Goal: Information Seeking & Learning: Learn about a topic

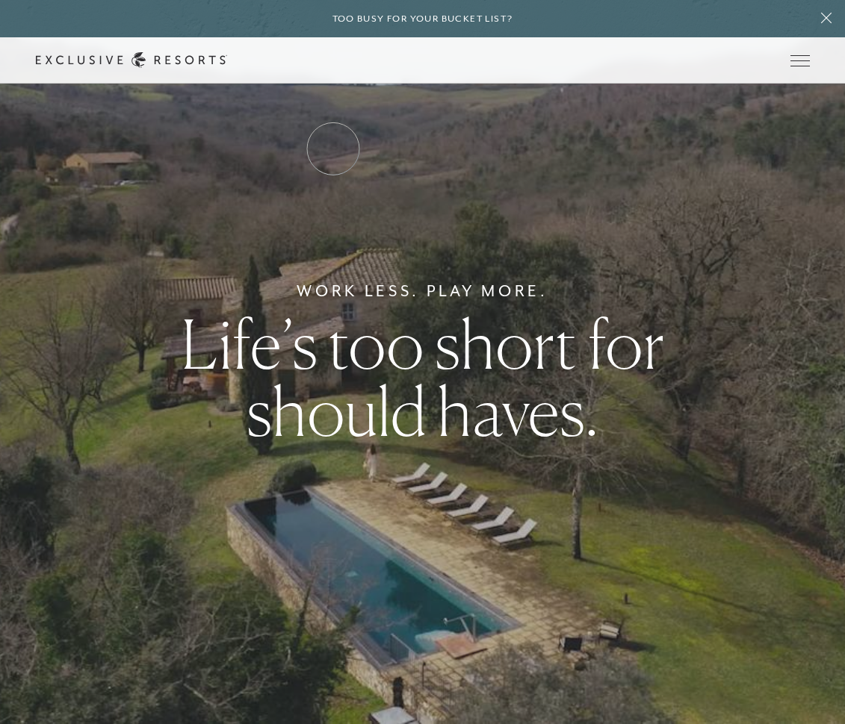
click at [0, 0] on link "Residence Collection" at bounding box center [0, 0] width 0 height 0
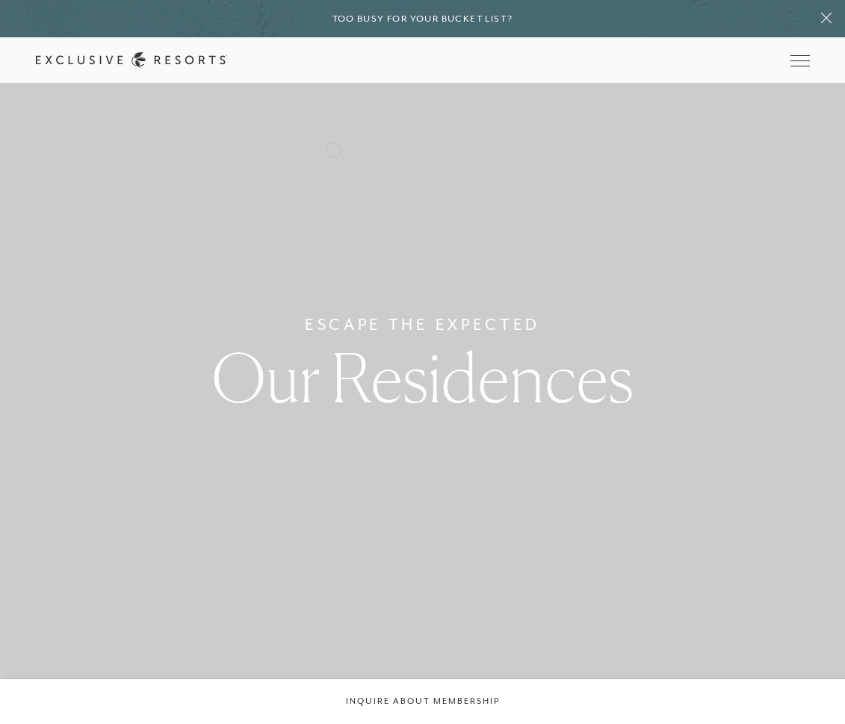
click at [0, 0] on link "Residence Collection" at bounding box center [0, 0] width 0 height 0
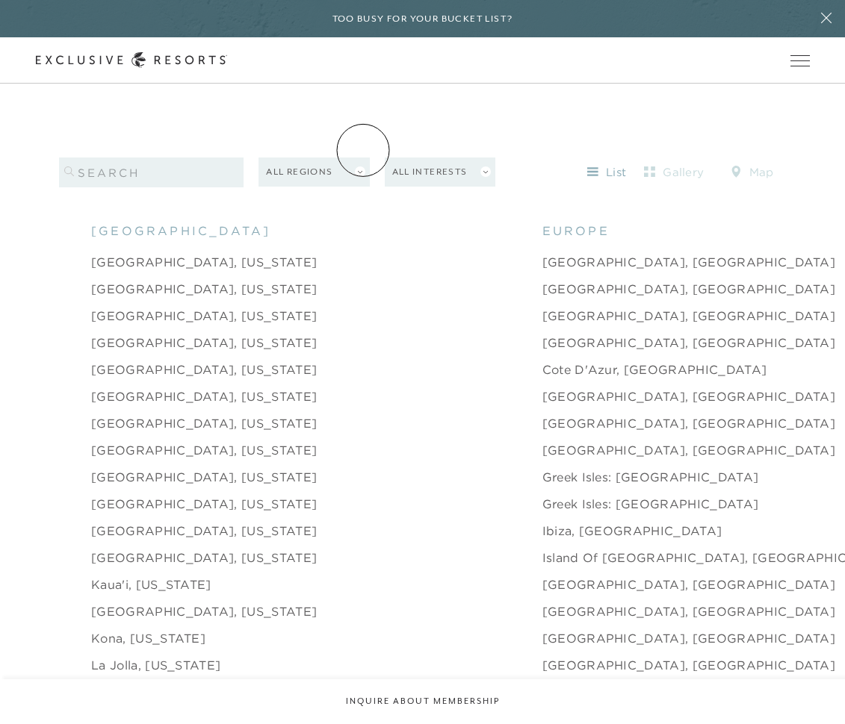
scroll to position [1576, 0]
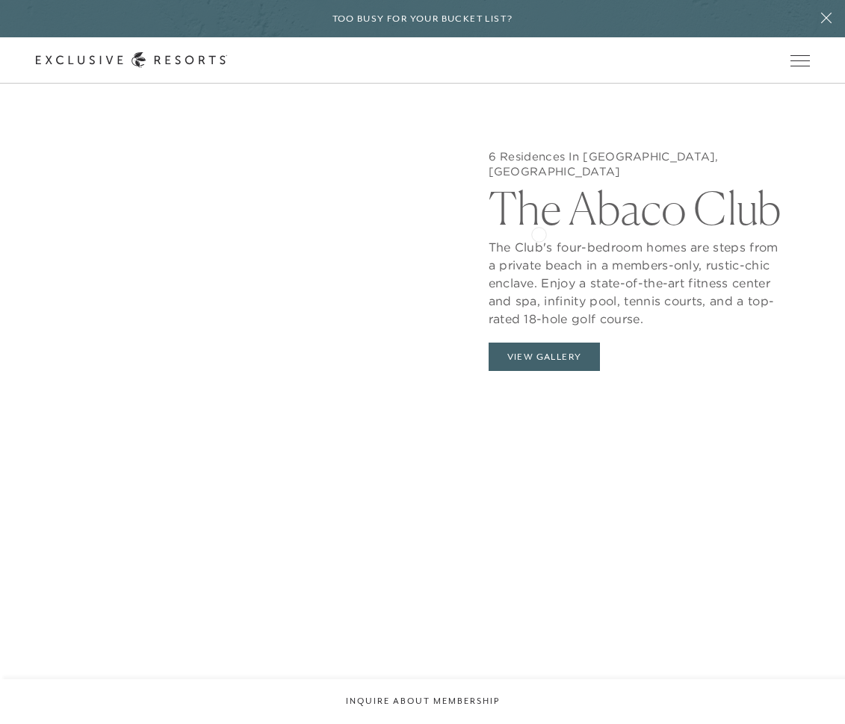
scroll to position [1670, 0]
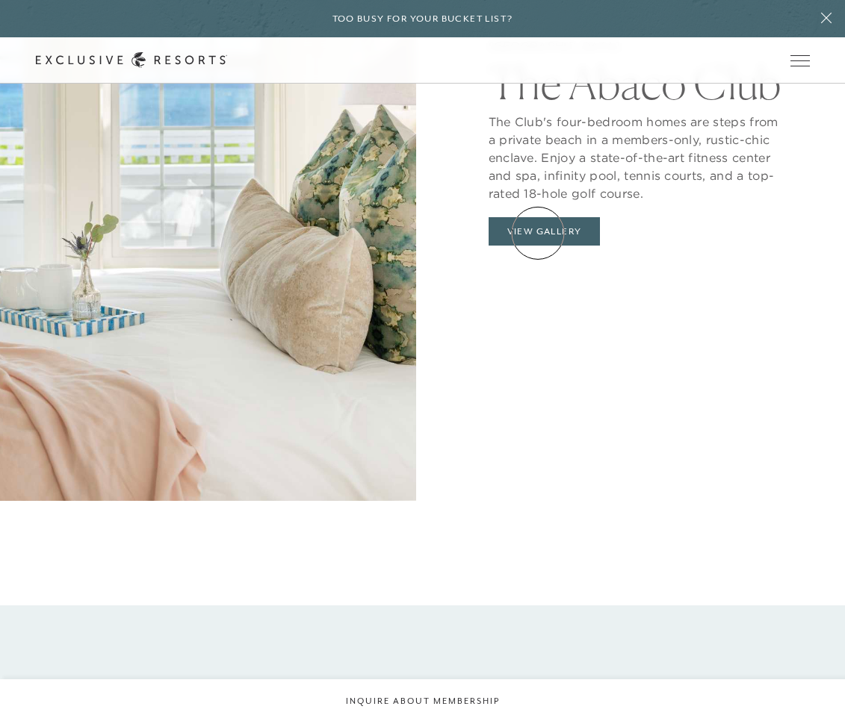
click at [538, 233] on button "View Gallery" at bounding box center [544, 231] width 112 height 28
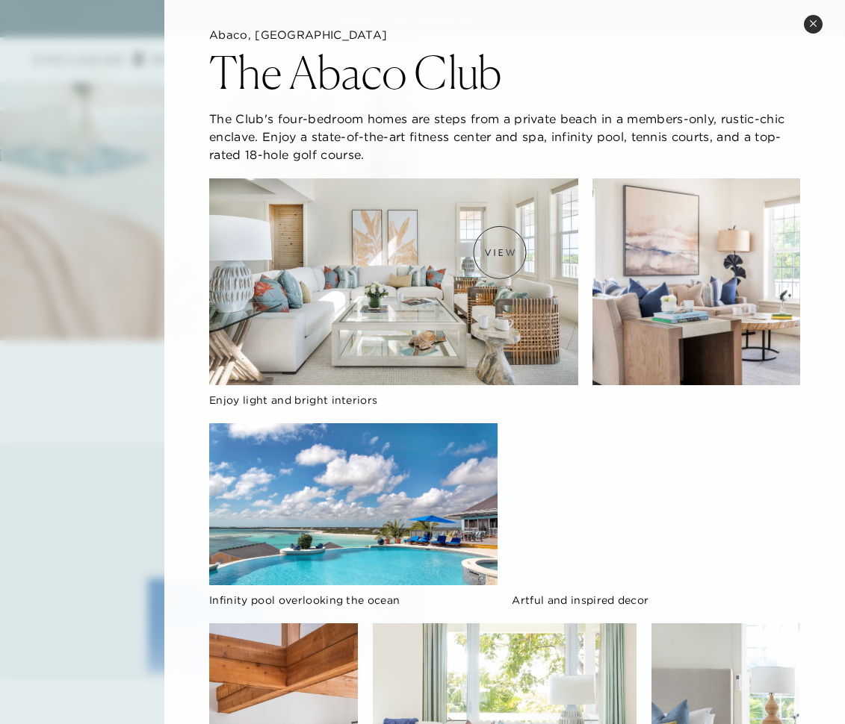
scroll to position [24, 0]
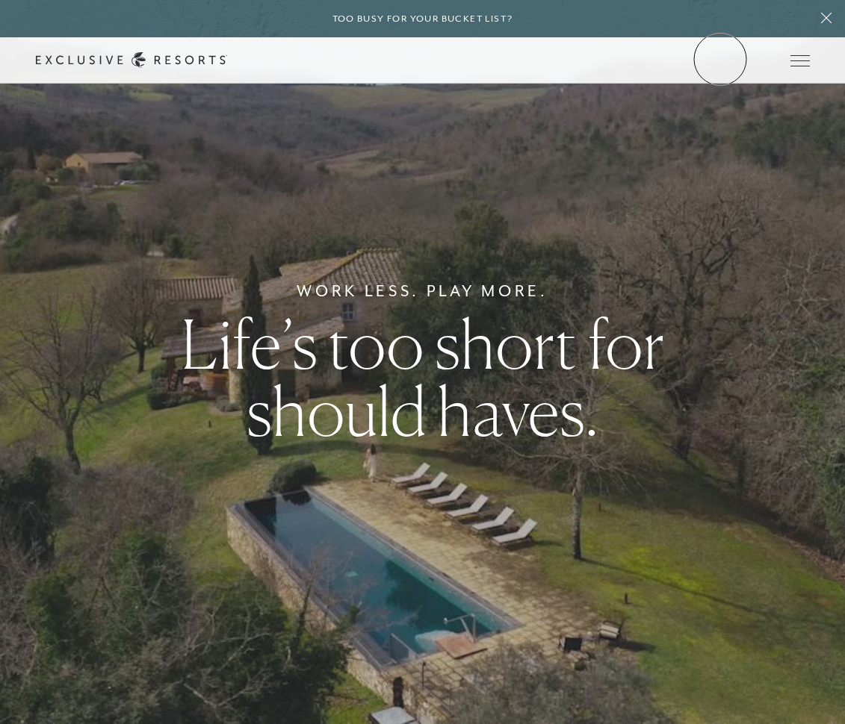
click at [0, 0] on link "Member Login" at bounding box center [0, 0] width 0 height 0
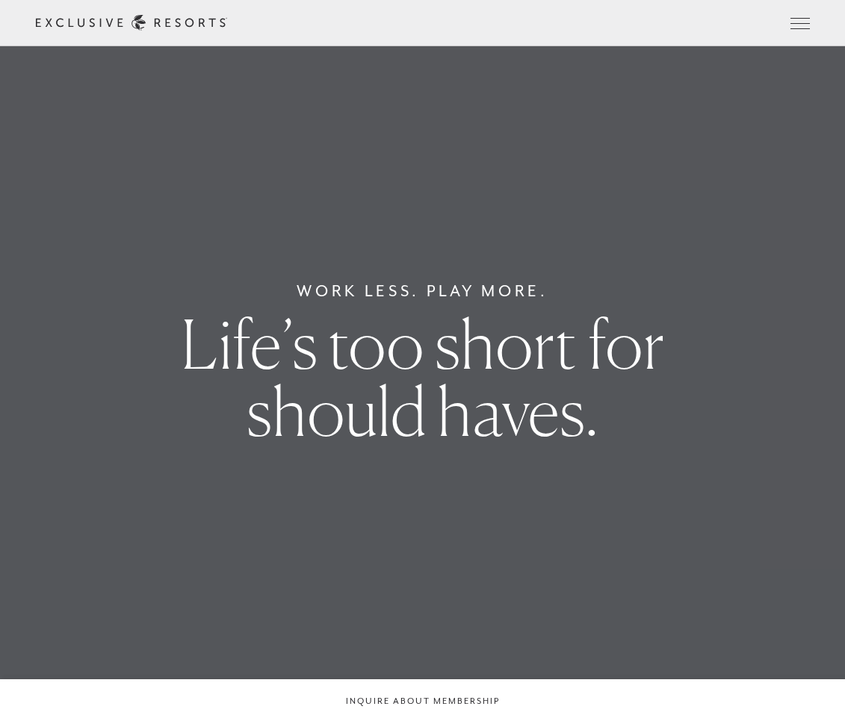
click at [742, 22] on header "Skip to main content Too busy for your bucket list? Not a bucket list. A bluepr…" at bounding box center [422, 23] width 845 height 46
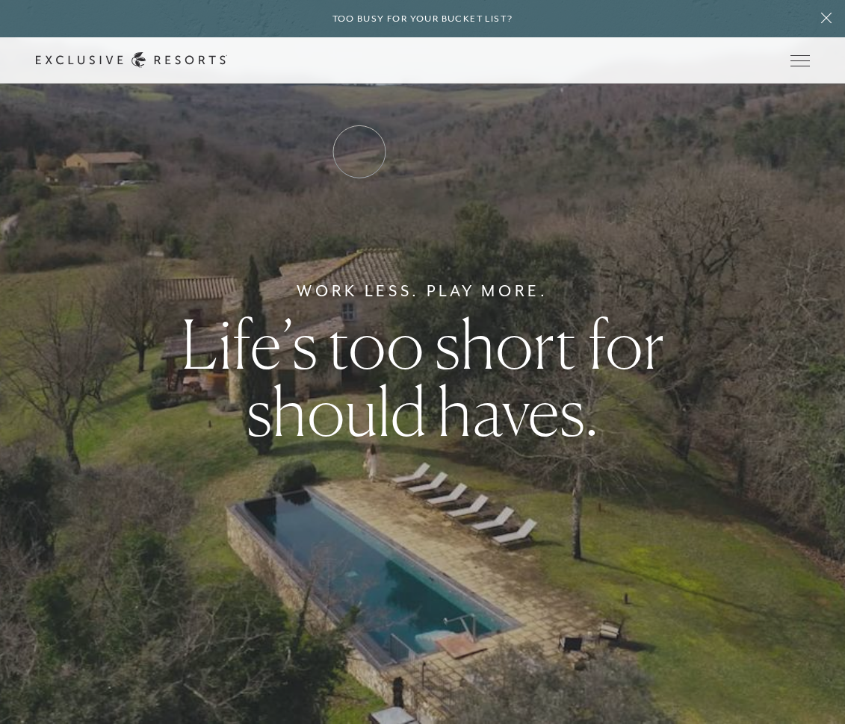
click at [0, 0] on link "Residence Collection" at bounding box center [0, 0] width 0 height 0
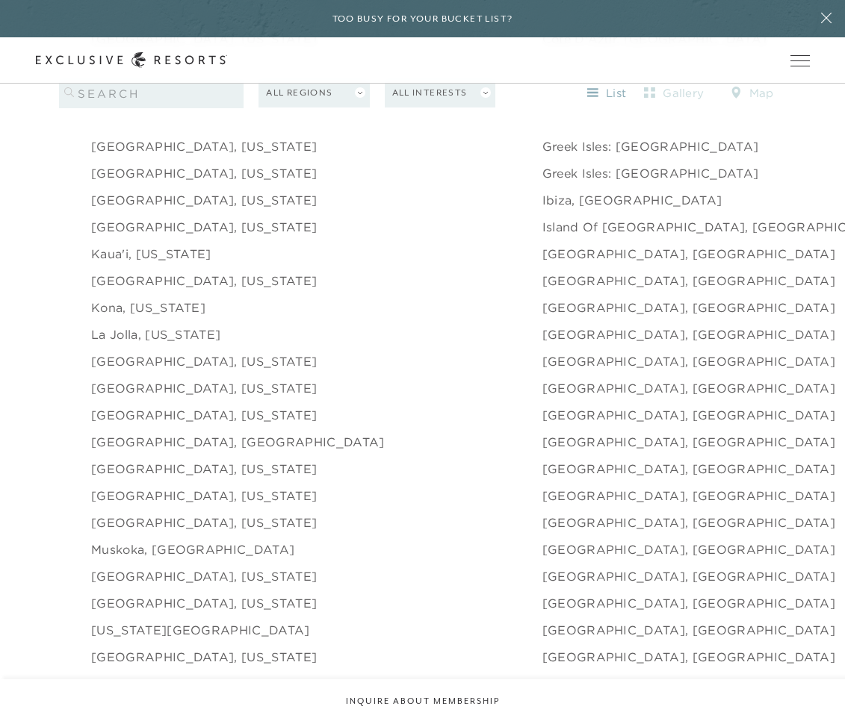
scroll to position [1916, 0]
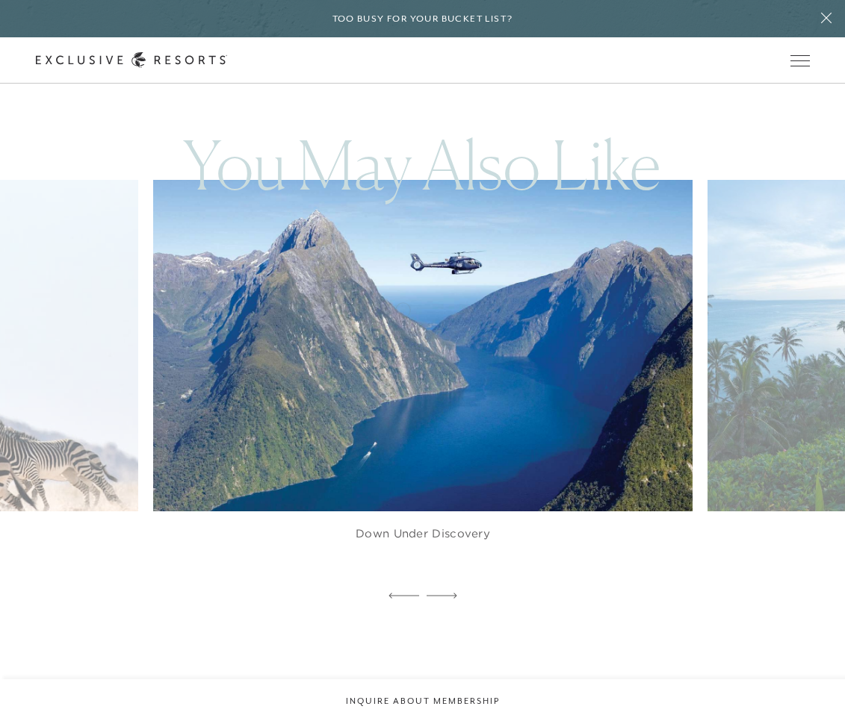
scroll to position [2840, 0]
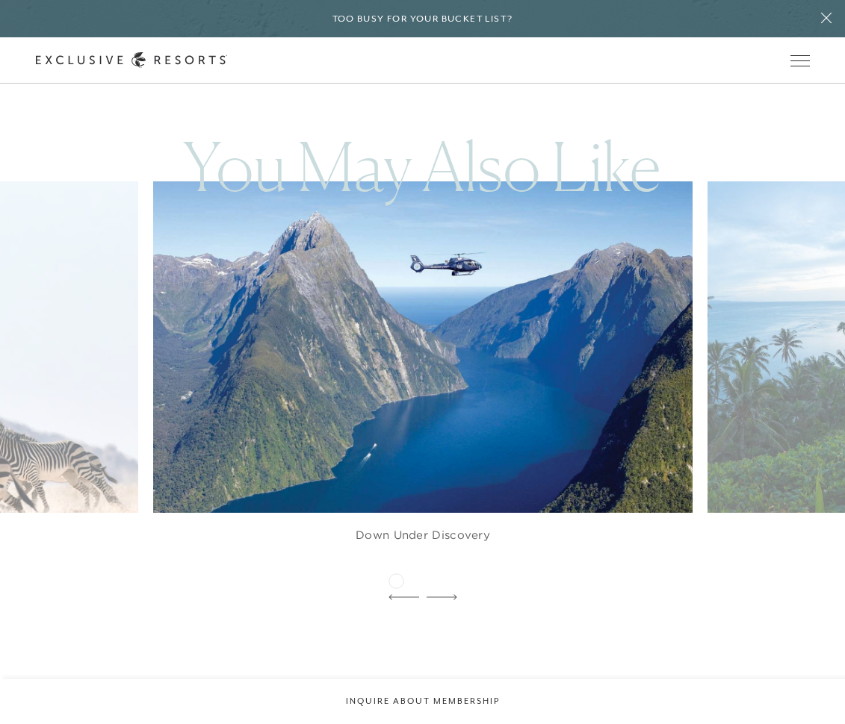
click at [396, 594] on icon at bounding box center [403, 597] width 31 height 6
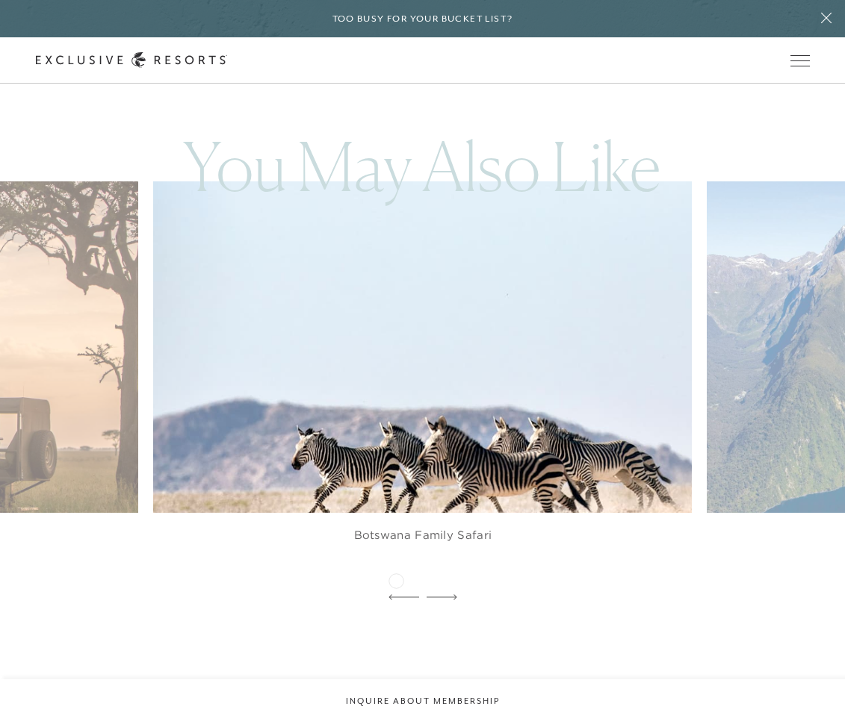
click at [396, 594] on icon at bounding box center [403, 597] width 31 height 6
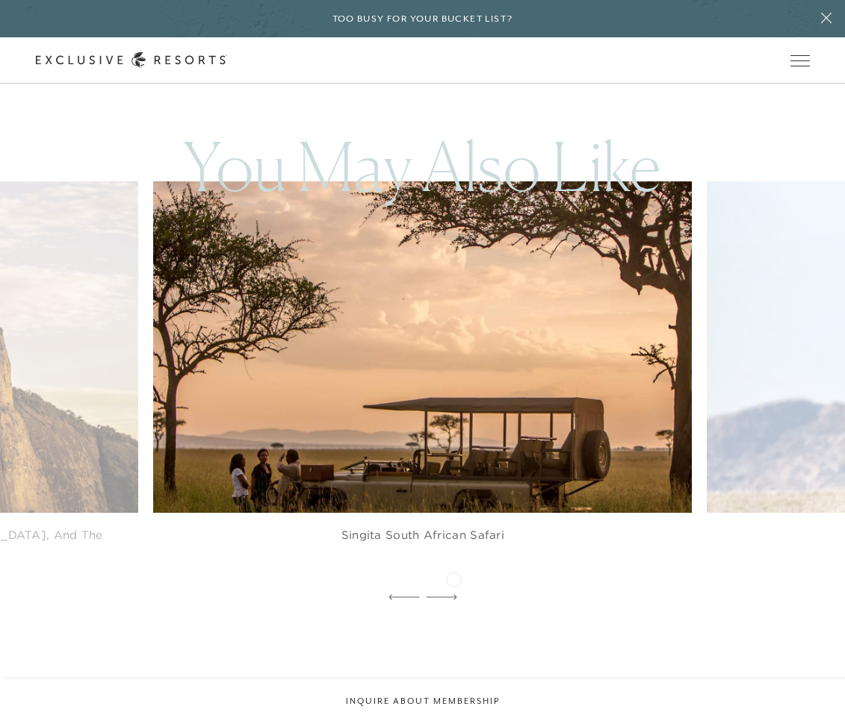
click at [453, 594] on icon at bounding box center [441, 597] width 31 height 6
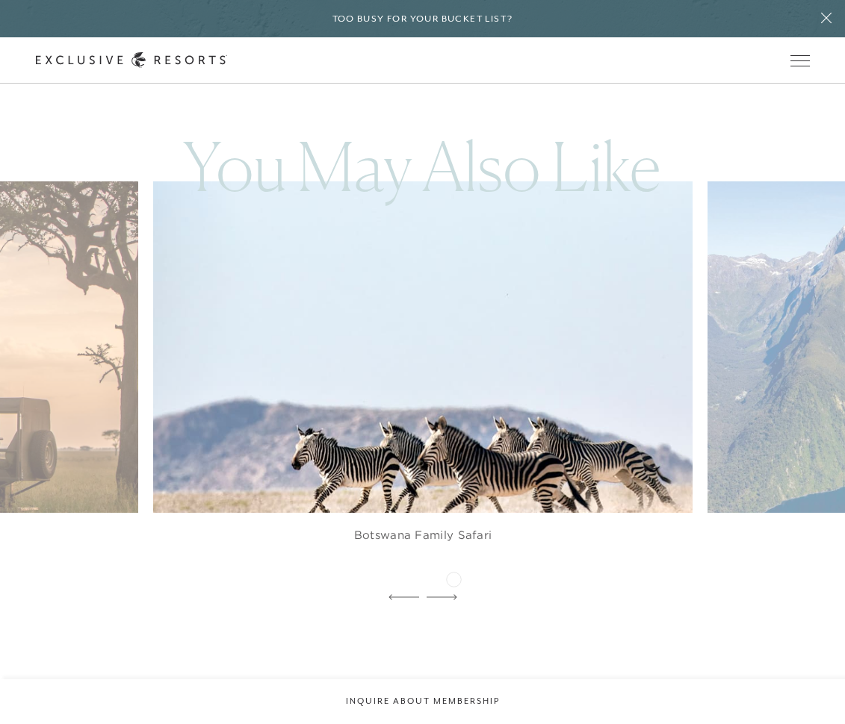
click at [453, 594] on icon at bounding box center [441, 597] width 31 height 6
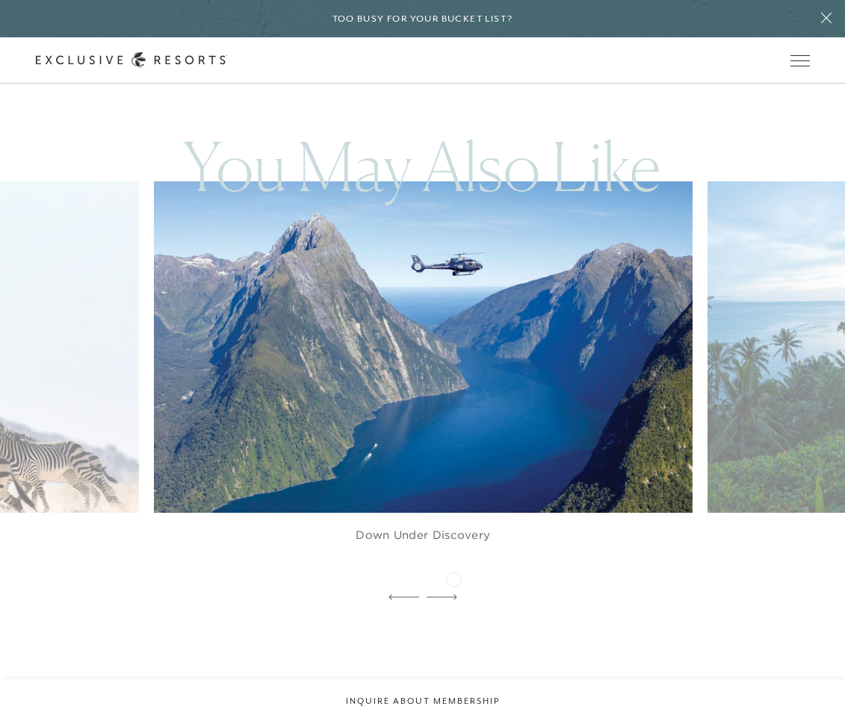
click at [453, 594] on icon at bounding box center [441, 597] width 31 height 6
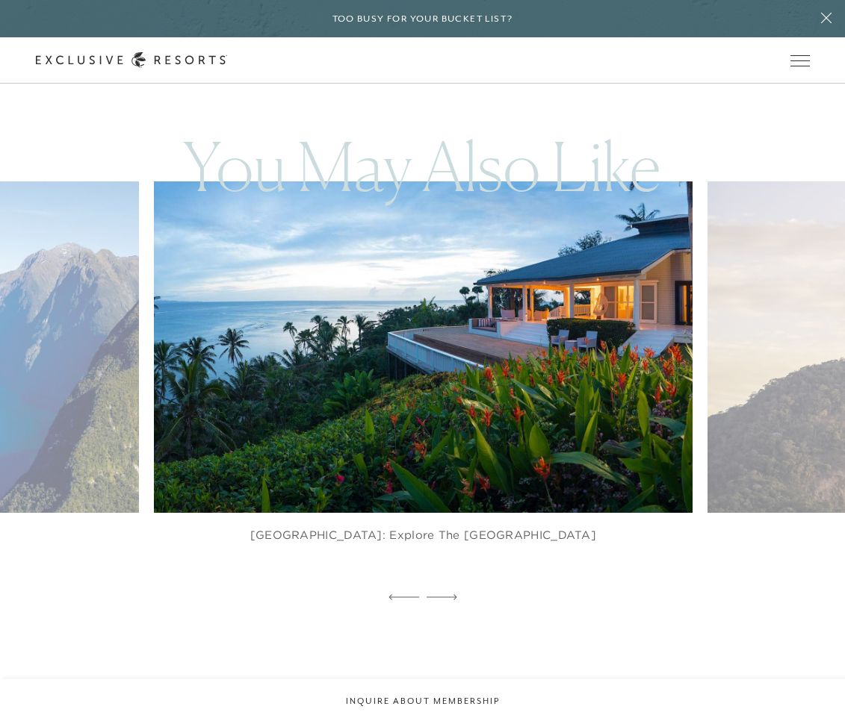
click at [453, 594] on icon at bounding box center [441, 597] width 31 height 6
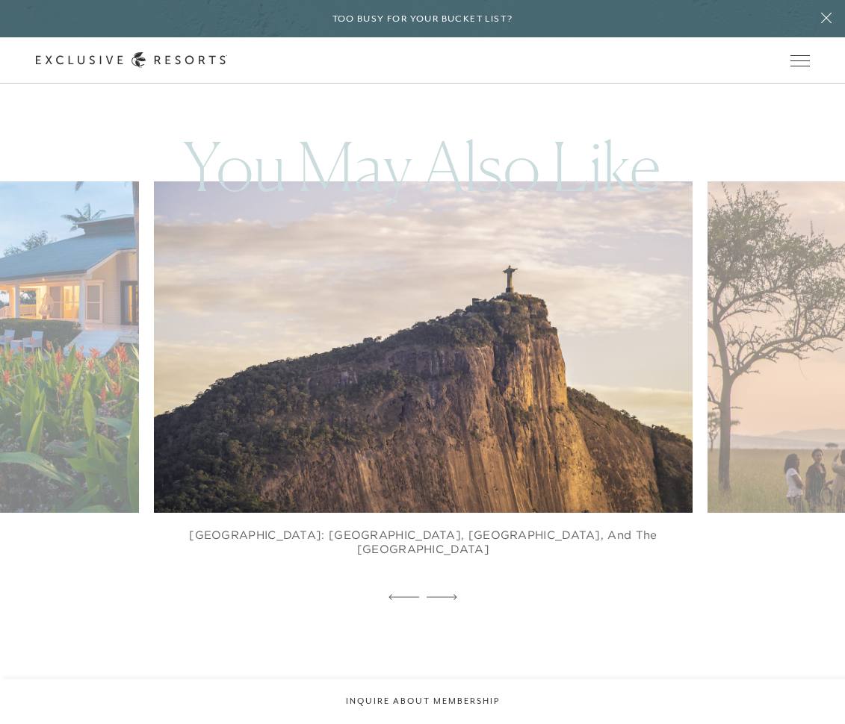
click at [453, 594] on icon at bounding box center [441, 597] width 31 height 6
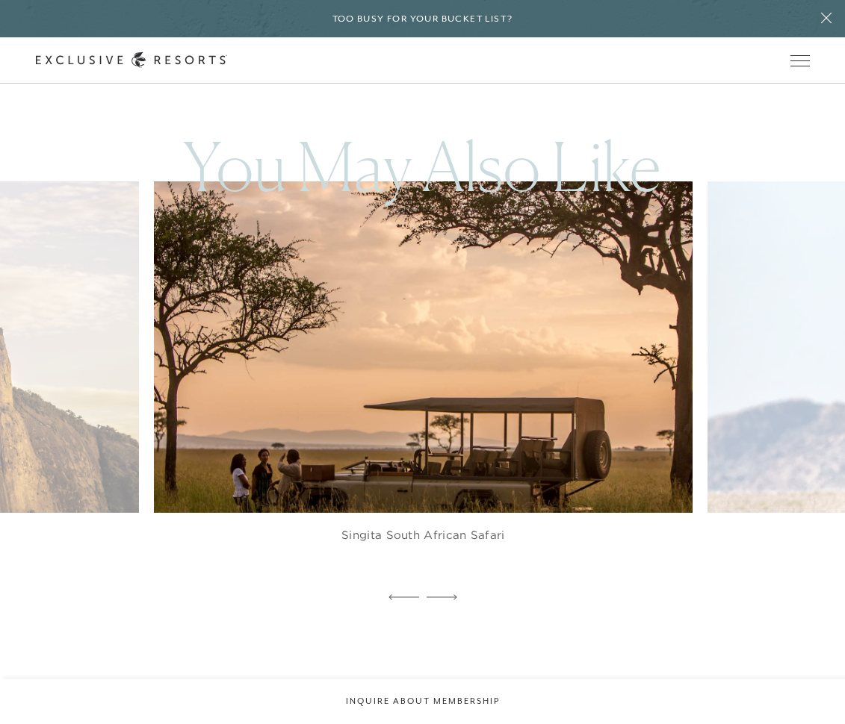
click at [453, 594] on icon at bounding box center [441, 597] width 31 height 6
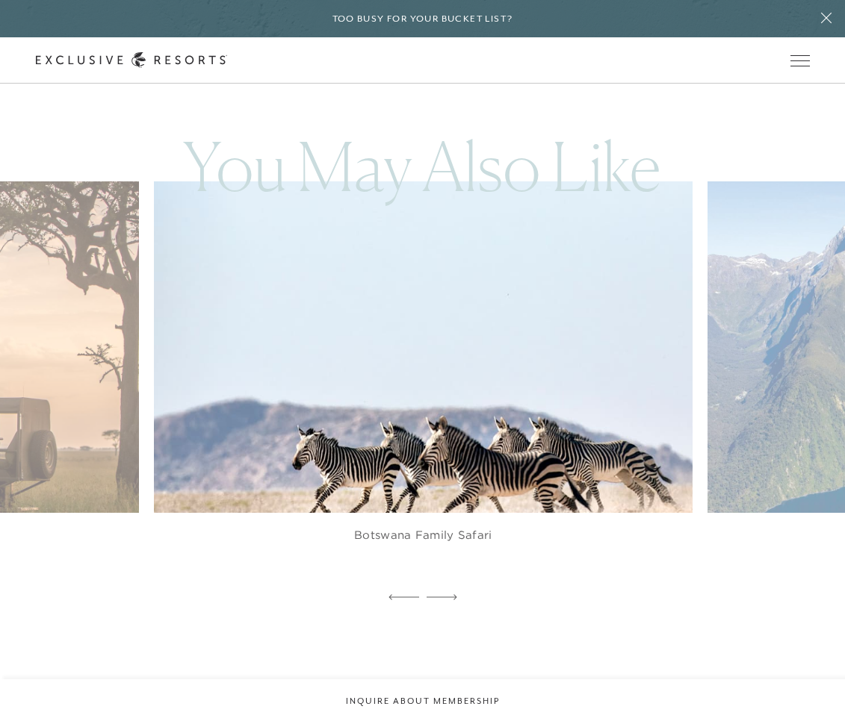
click at [453, 594] on icon at bounding box center [441, 597] width 31 height 6
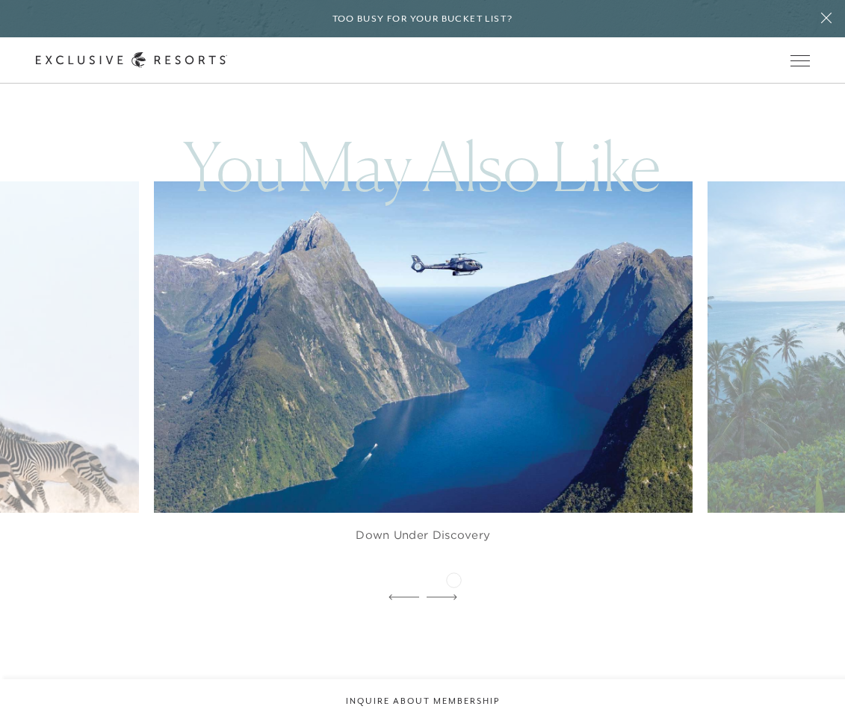
click at [453, 594] on icon at bounding box center [441, 596] width 31 height 5
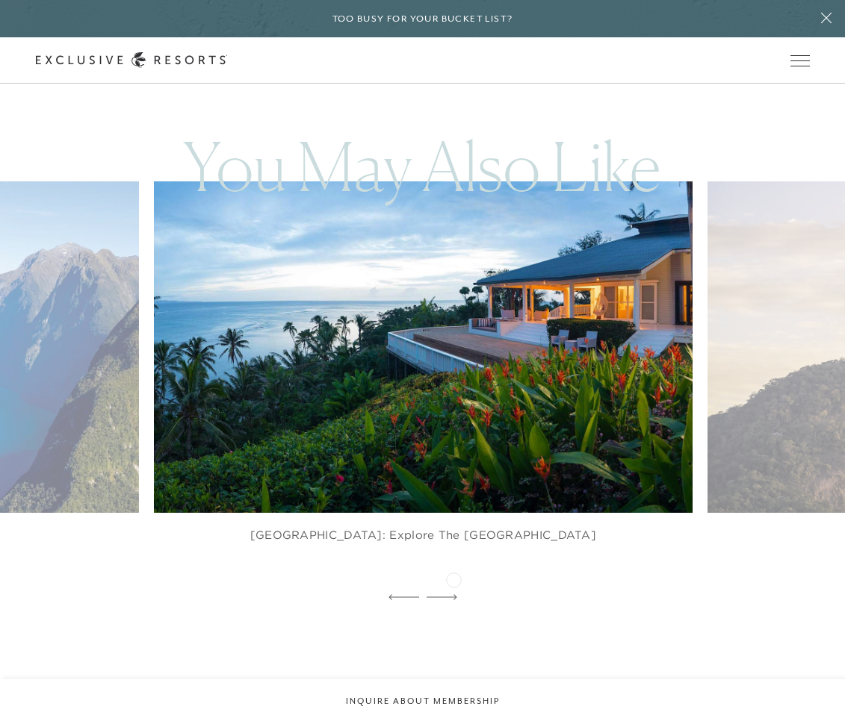
click at [453, 594] on icon at bounding box center [441, 596] width 31 height 5
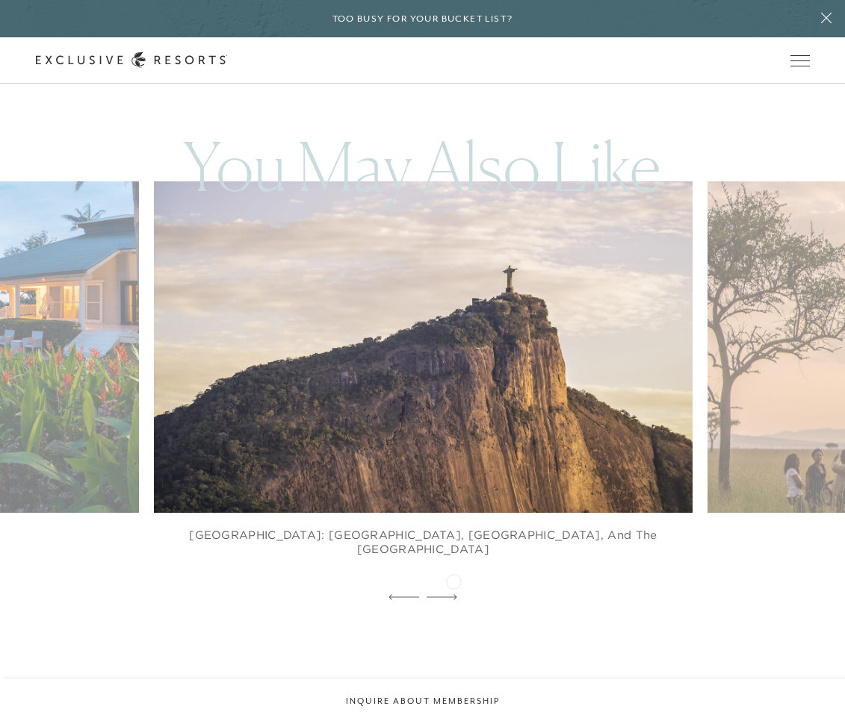
click at [453, 594] on icon at bounding box center [441, 597] width 31 height 6
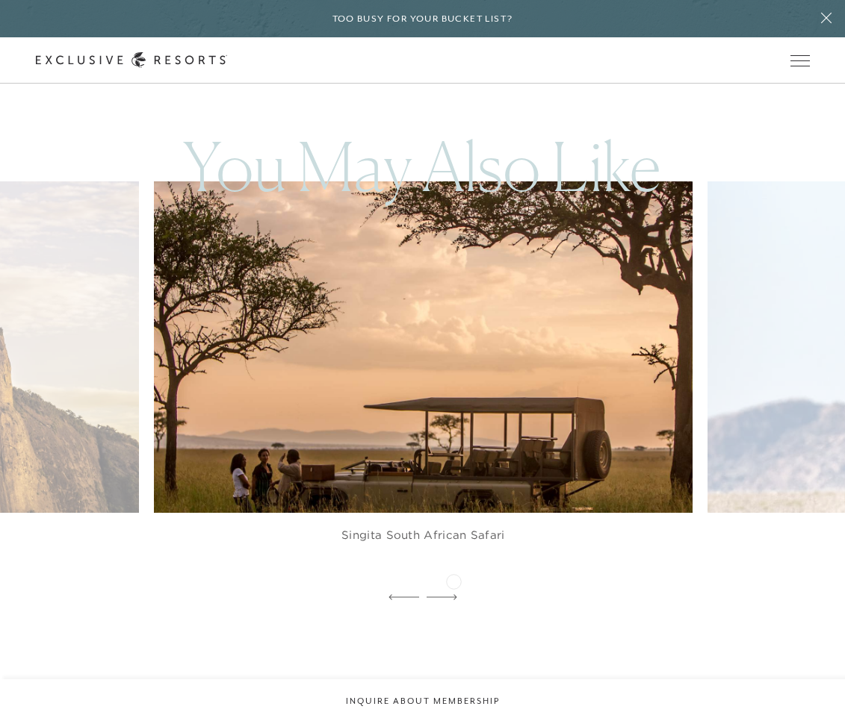
click at [453, 594] on icon at bounding box center [441, 597] width 31 height 6
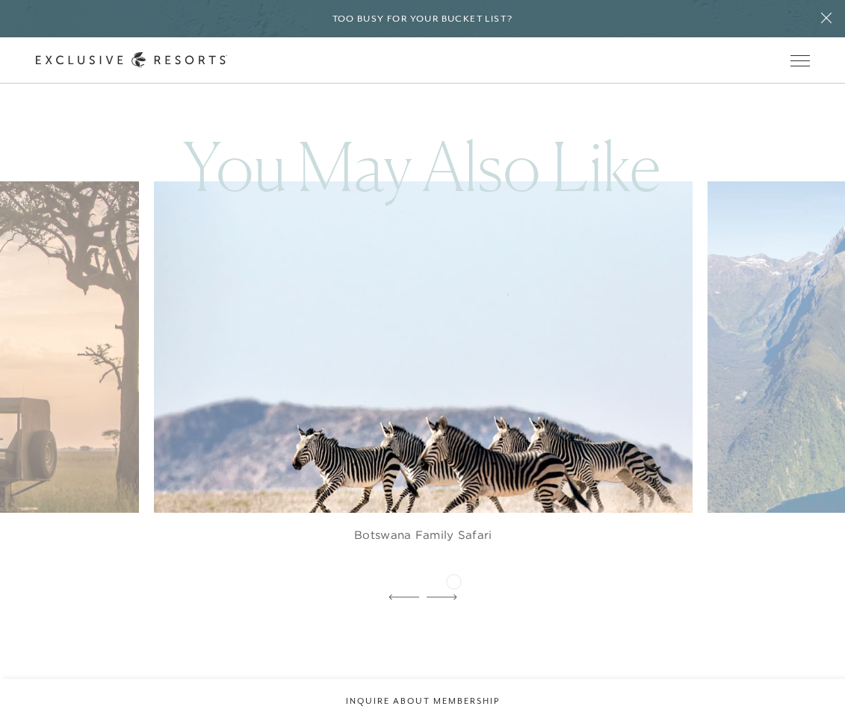
click at [453, 594] on icon at bounding box center [441, 597] width 31 height 6
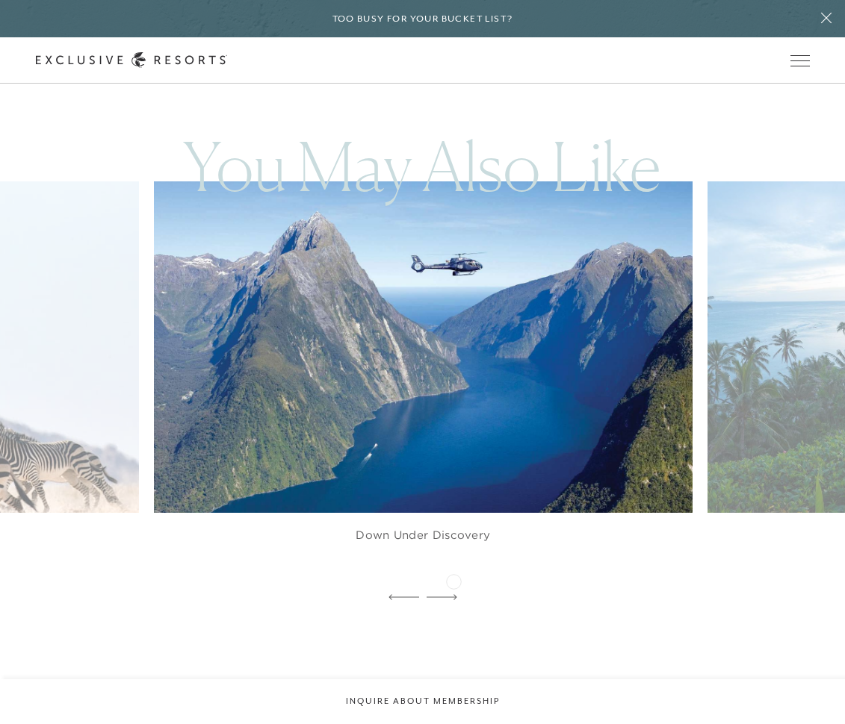
click at [453, 594] on icon at bounding box center [441, 597] width 31 height 6
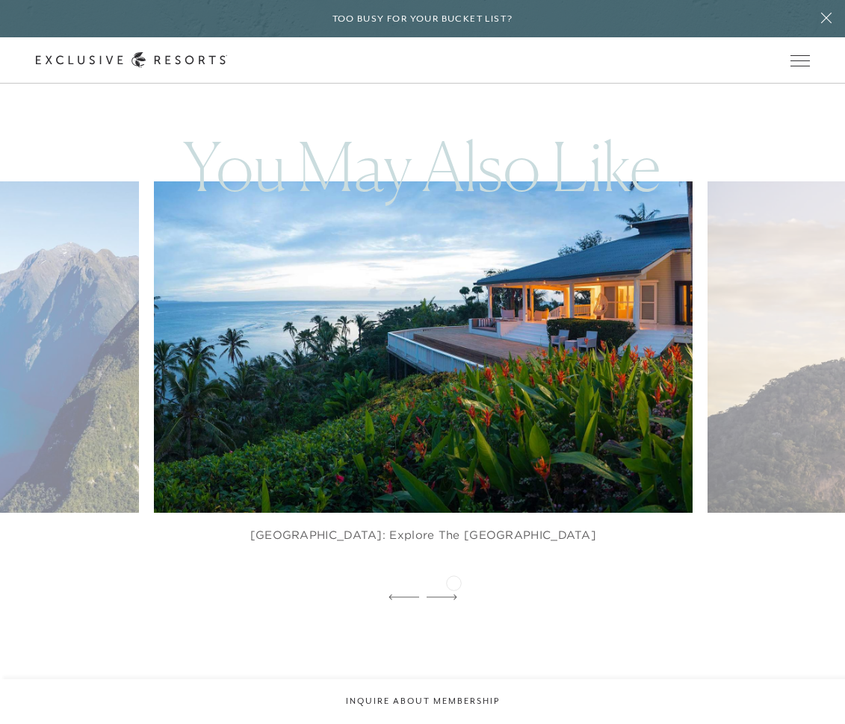
click at [453, 594] on icon at bounding box center [441, 597] width 31 height 6
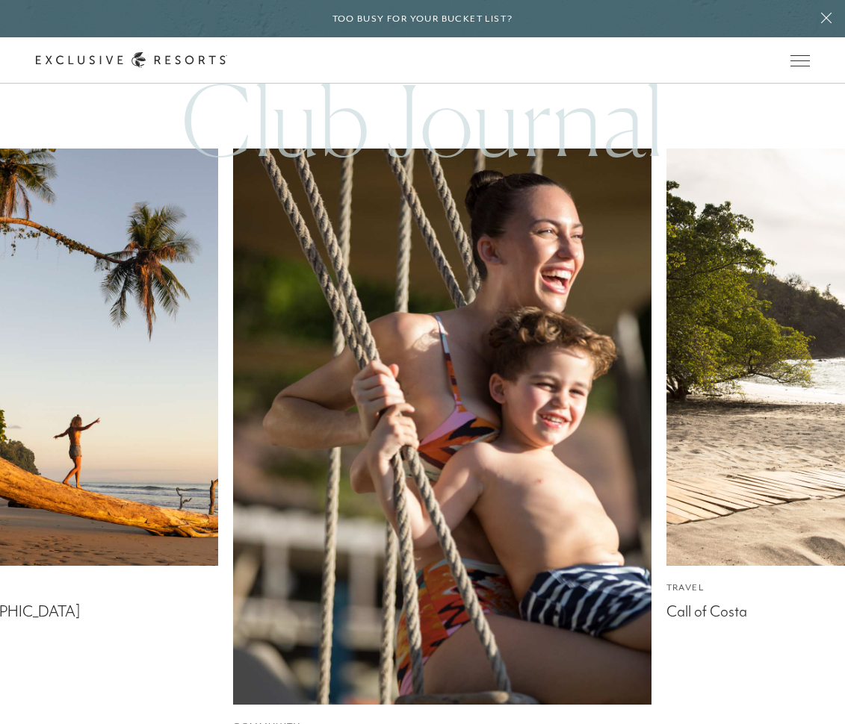
scroll to position [3512, 0]
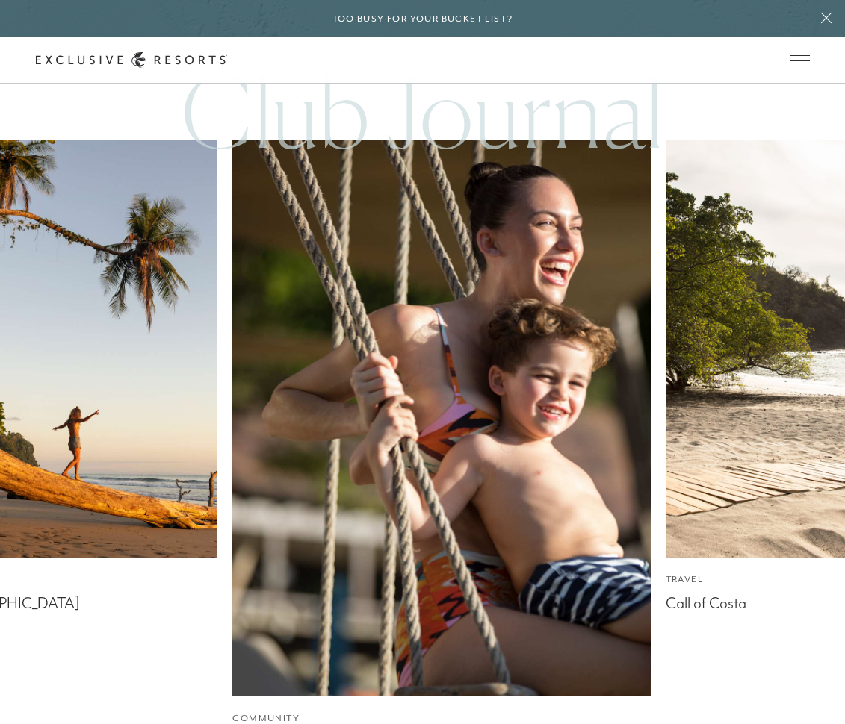
click at [511, 488] on div "Travel One Perfect Week in [GEOGRAPHIC_DATA] Community A Favorite Time of Year …" at bounding box center [422, 468] width 845 height 657
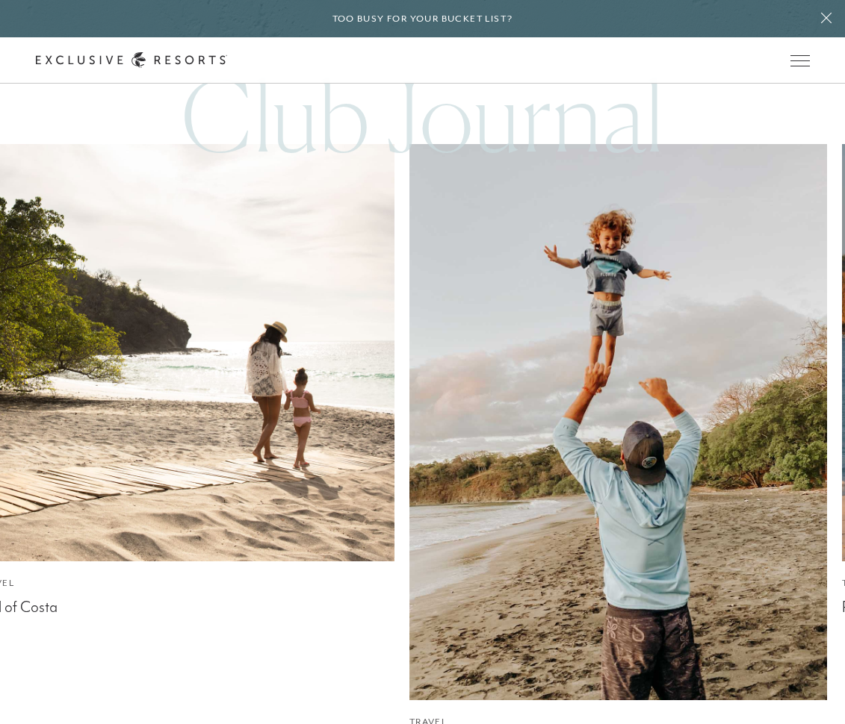
scroll to position [3507, 0]
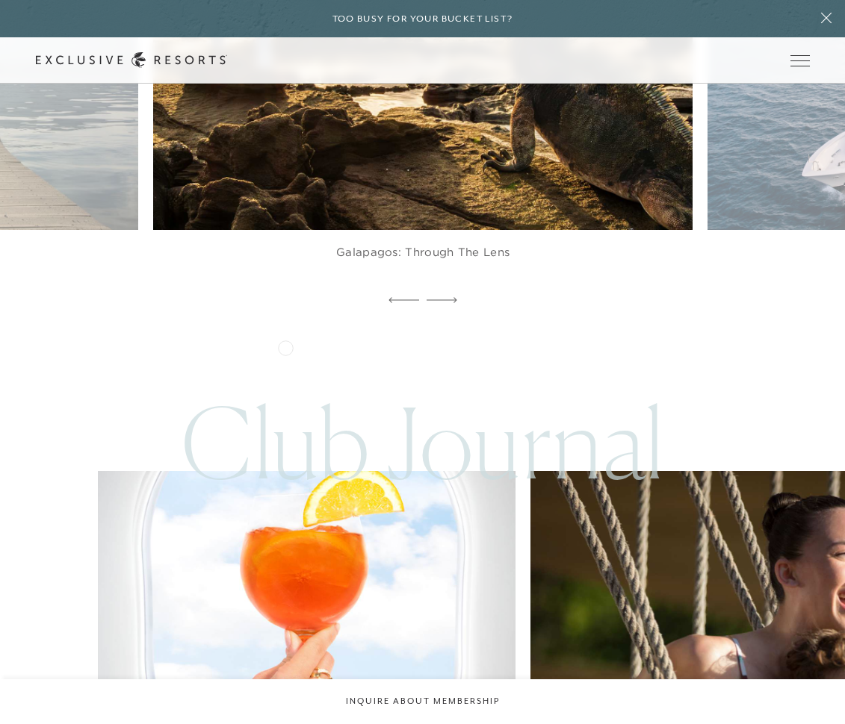
scroll to position [5561, 0]
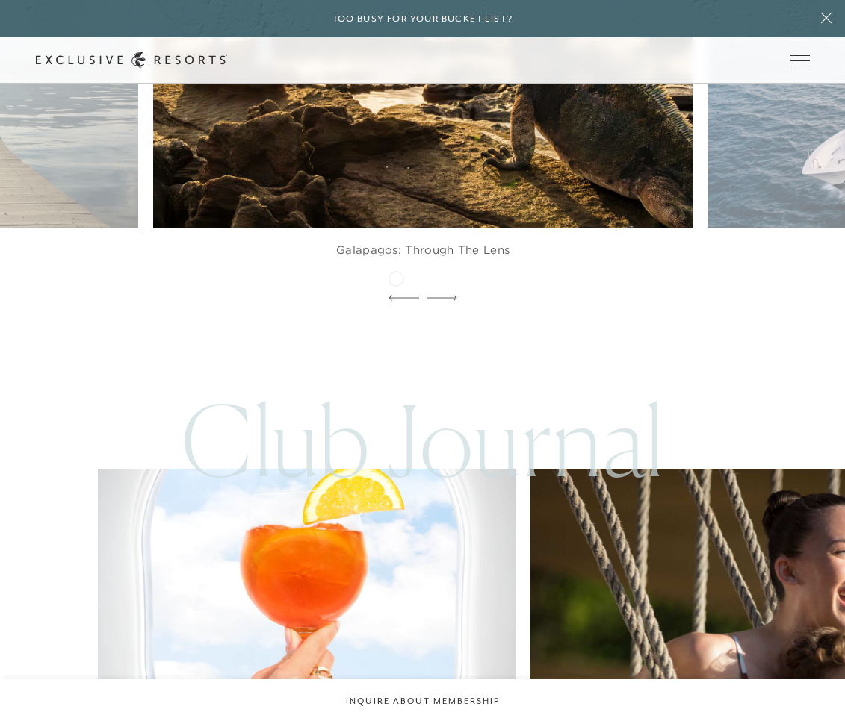
click at [396, 295] on icon at bounding box center [403, 297] width 31 height 5
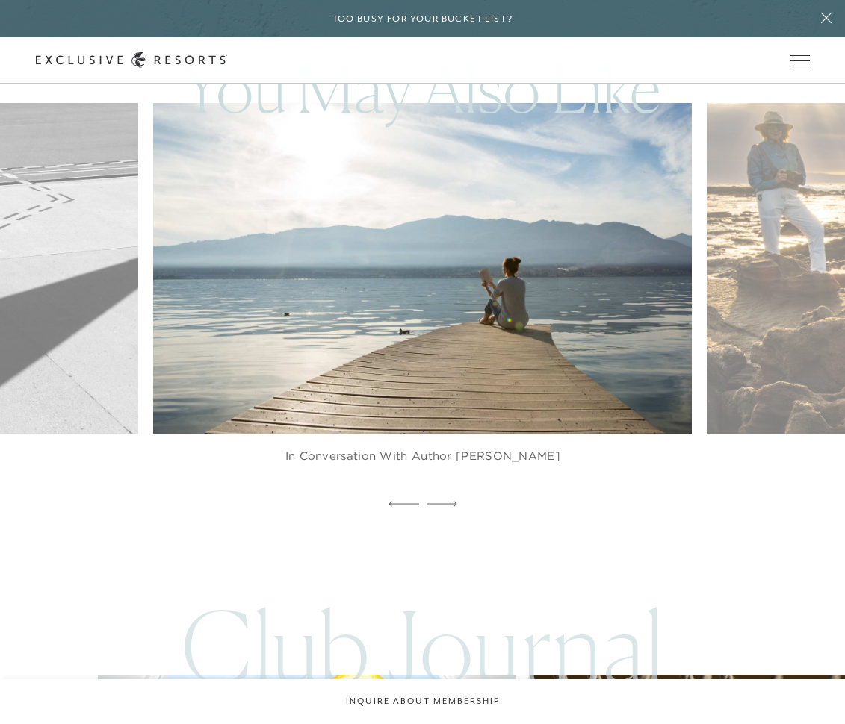
scroll to position [5353, 0]
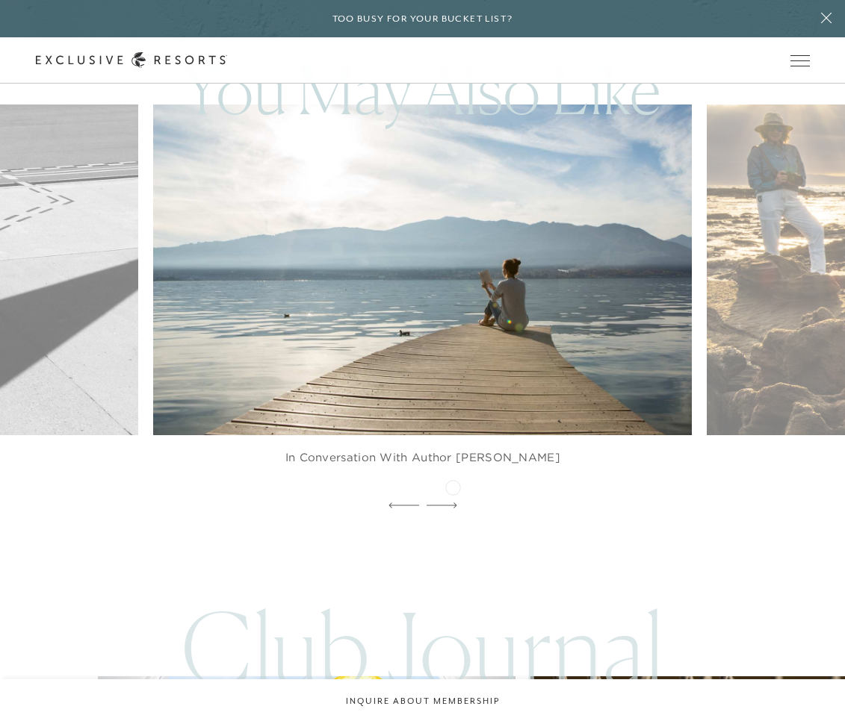
click at [452, 503] on icon at bounding box center [441, 506] width 31 height 6
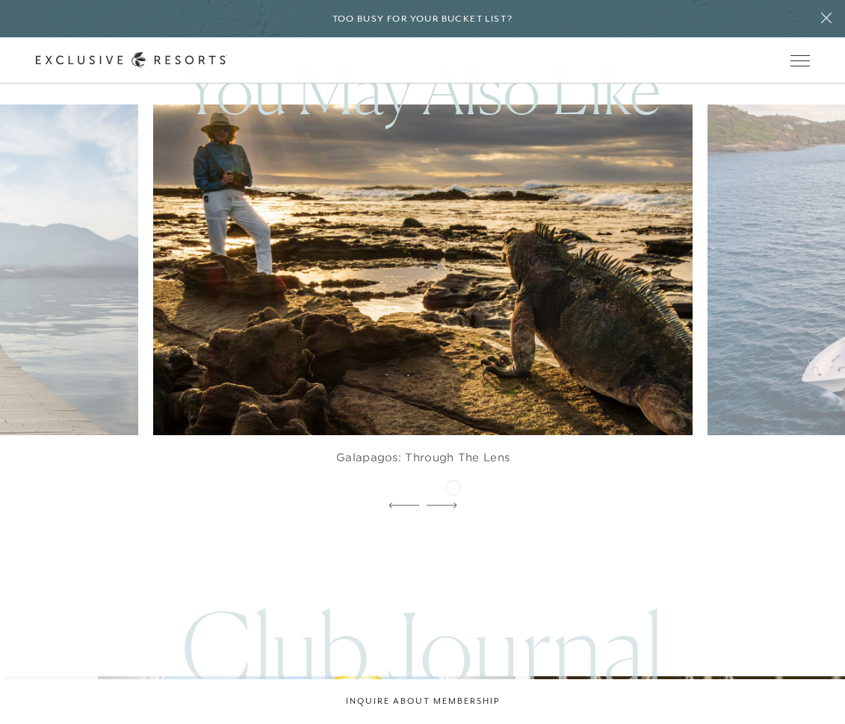
click at [452, 503] on icon at bounding box center [441, 506] width 31 height 6
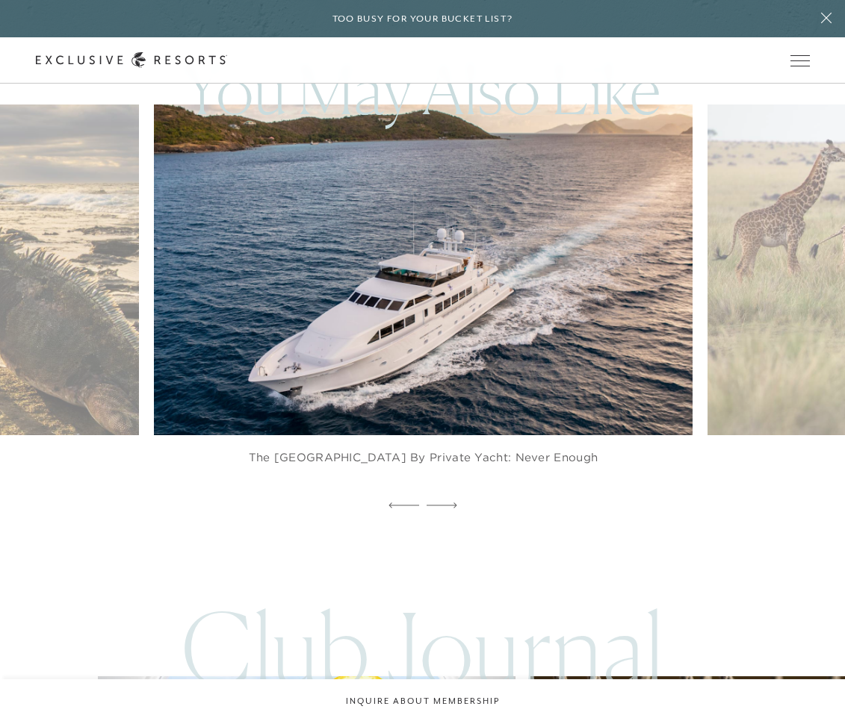
click at [452, 503] on icon at bounding box center [441, 506] width 31 height 6
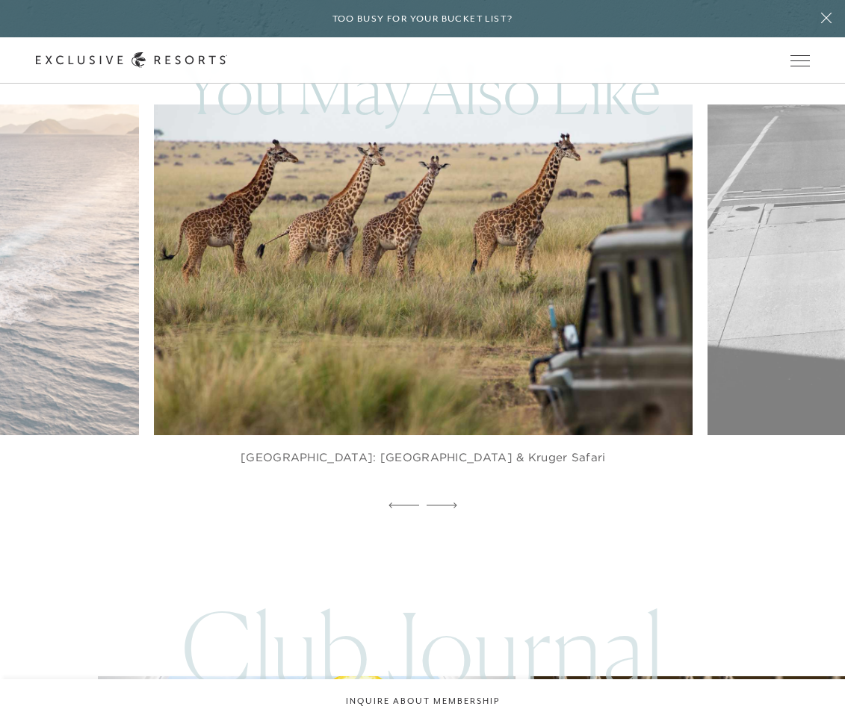
click at [452, 503] on icon at bounding box center [441, 506] width 31 height 6
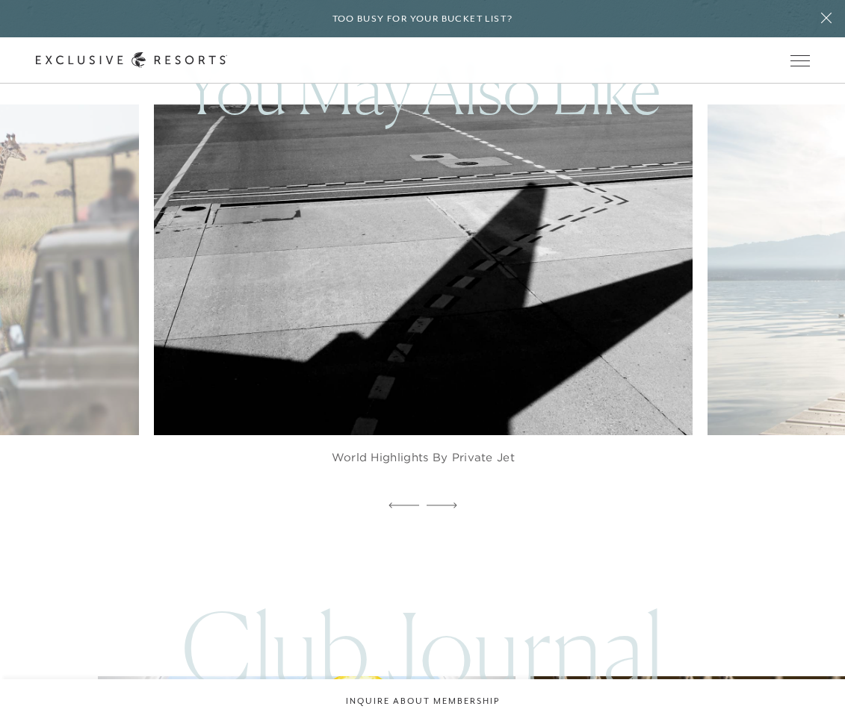
click at [452, 503] on icon at bounding box center [441, 506] width 31 height 6
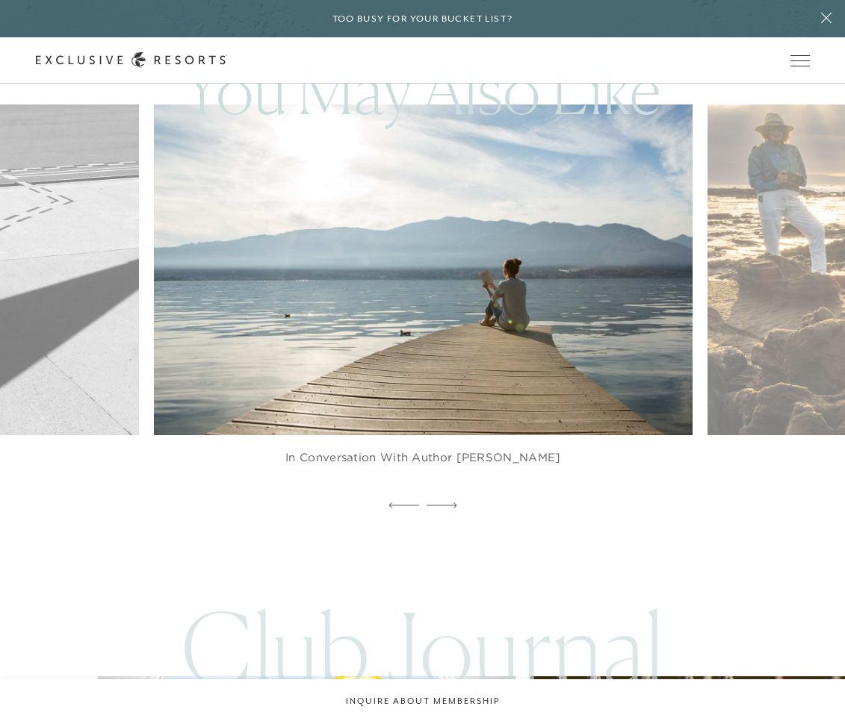
click at [452, 503] on icon at bounding box center [441, 506] width 31 height 6
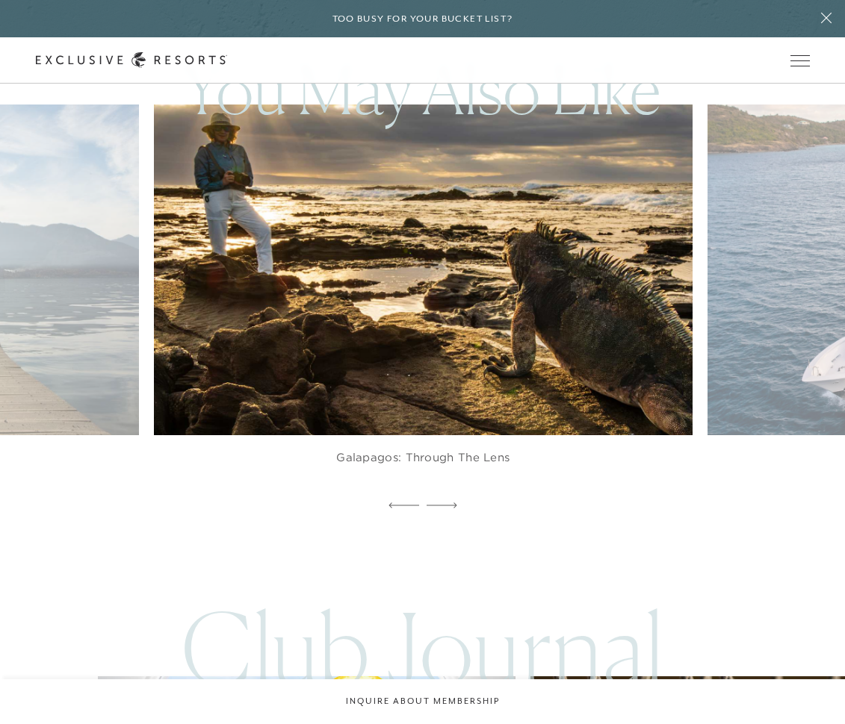
click at [452, 503] on icon at bounding box center [441, 506] width 31 height 6
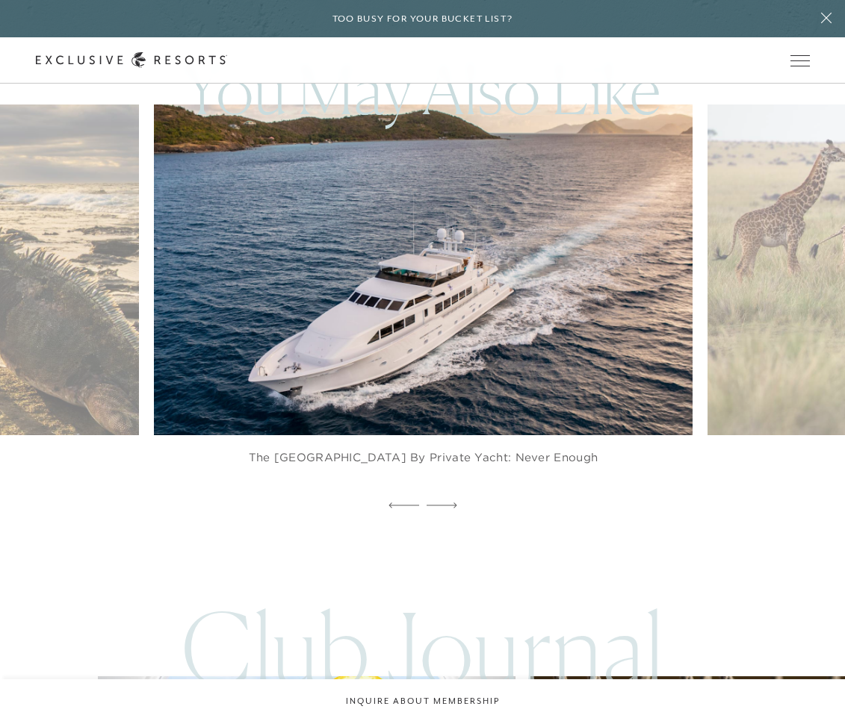
click at [452, 503] on icon at bounding box center [441, 506] width 31 height 6
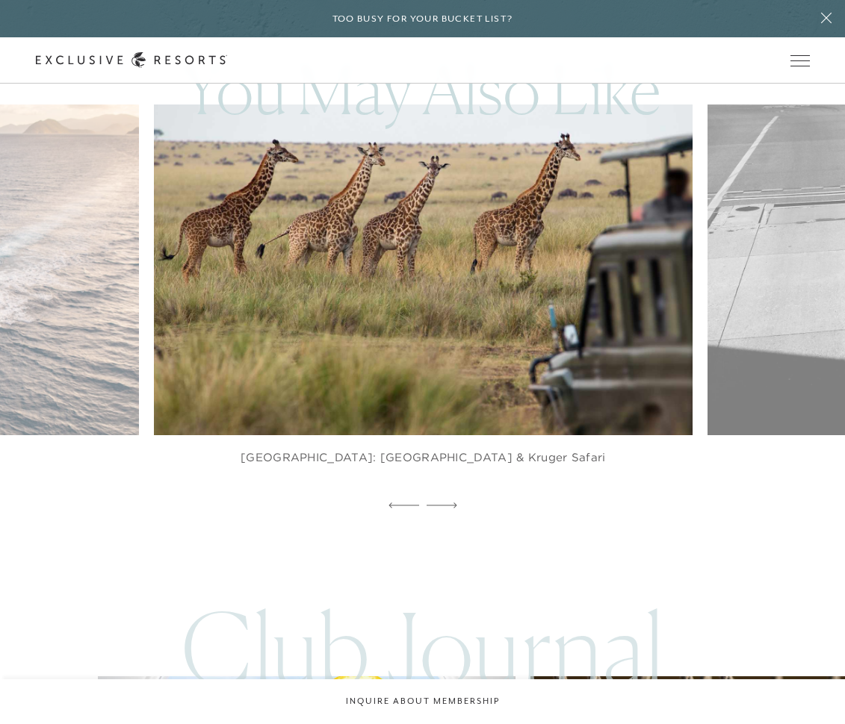
click at [452, 503] on icon at bounding box center [441, 506] width 31 height 6
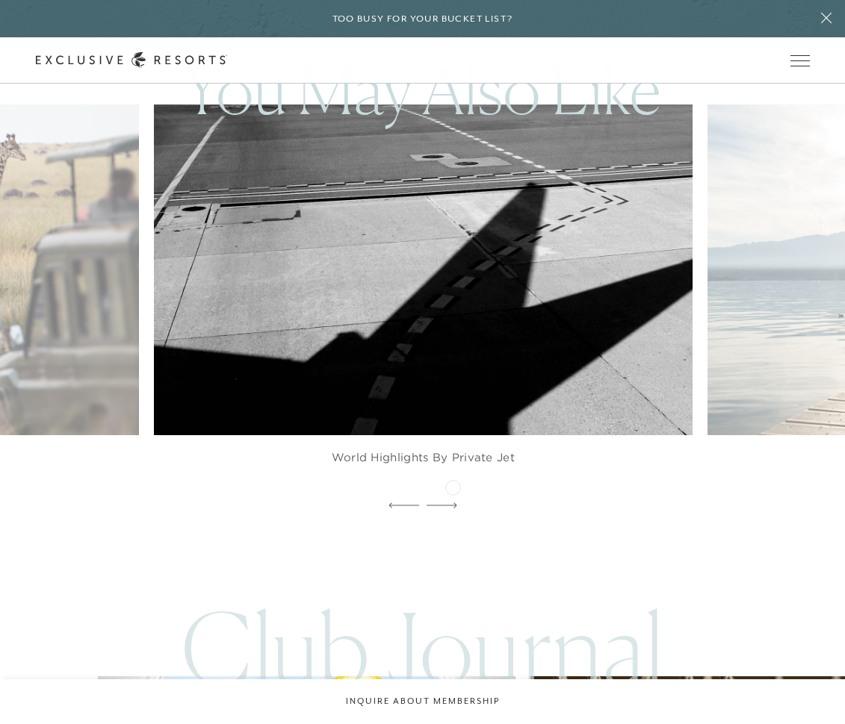
click at [452, 503] on icon at bounding box center [441, 506] width 31 height 6
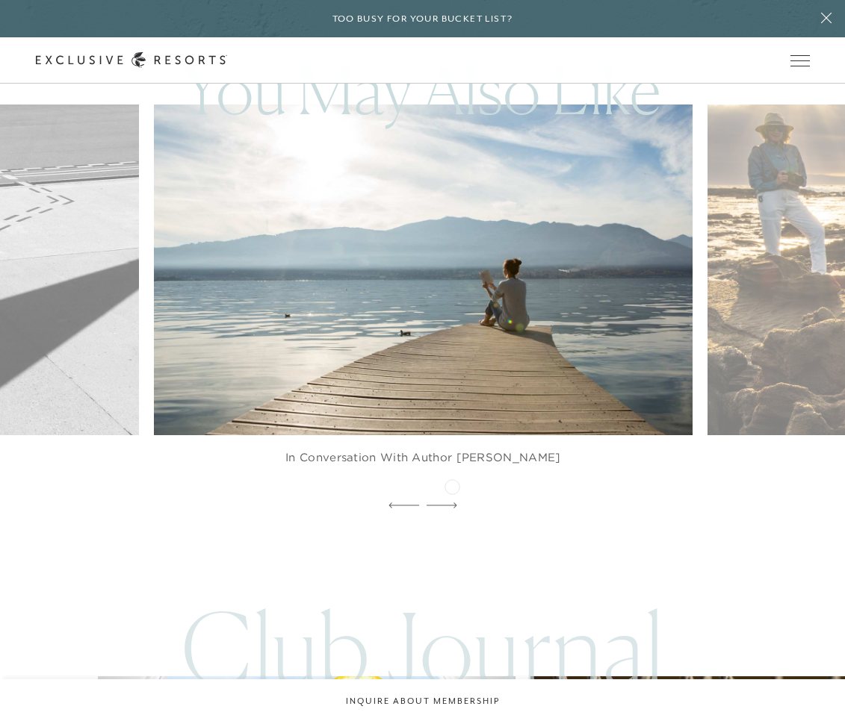
click at [452, 503] on icon at bounding box center [441, 506] width 31 height 6
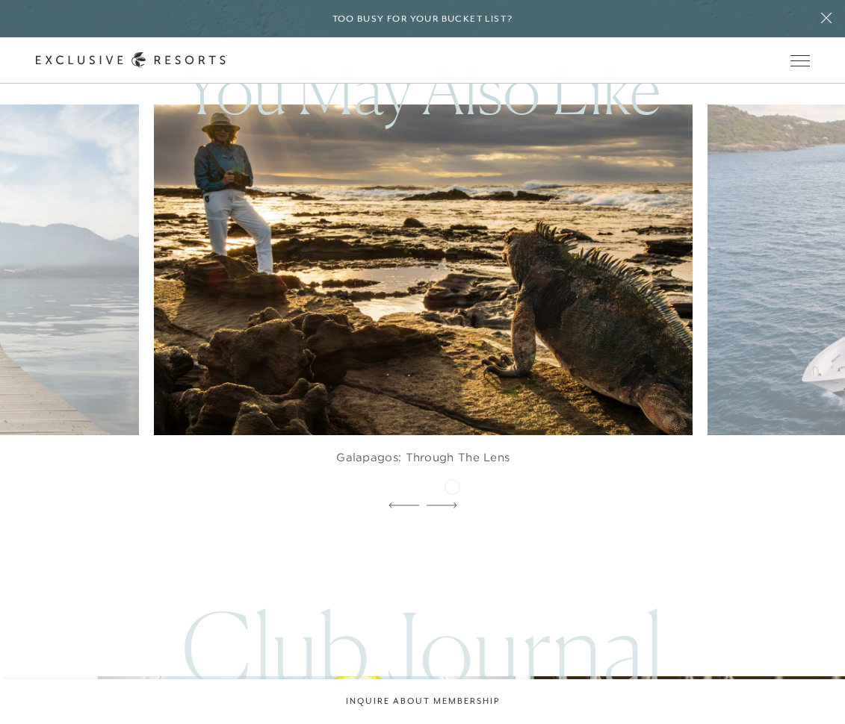
click at [452, 503] on icon at bounding box center [441, 506] width 31 height 6
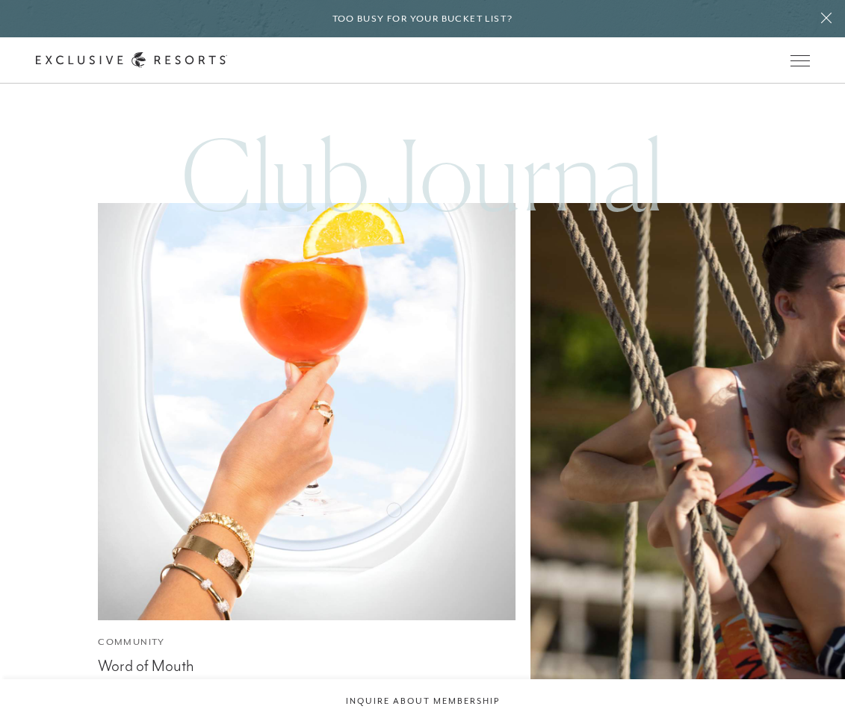
scroll to position [5829, 0]
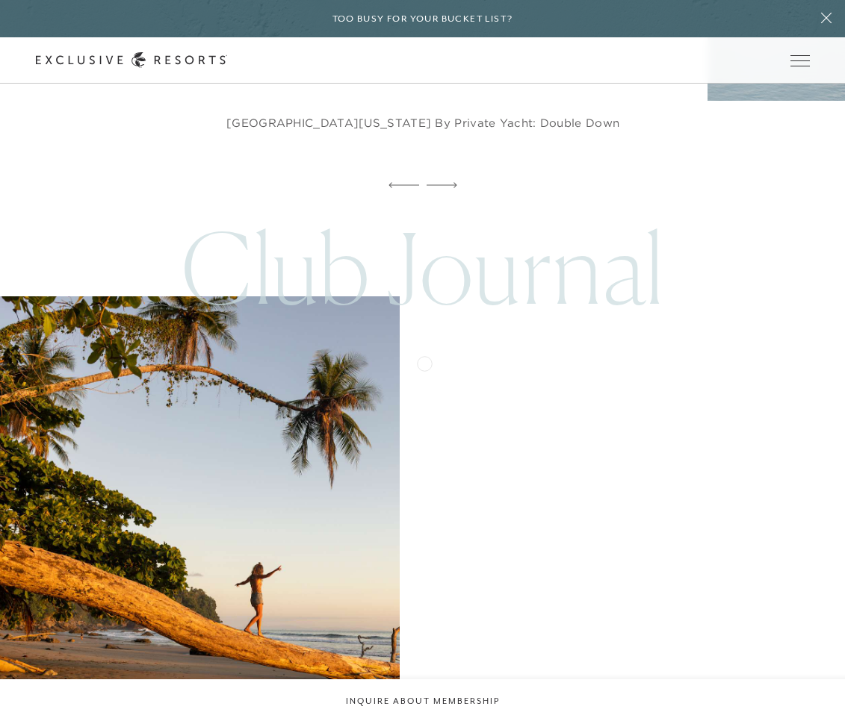
scroll to position [5960, 0]
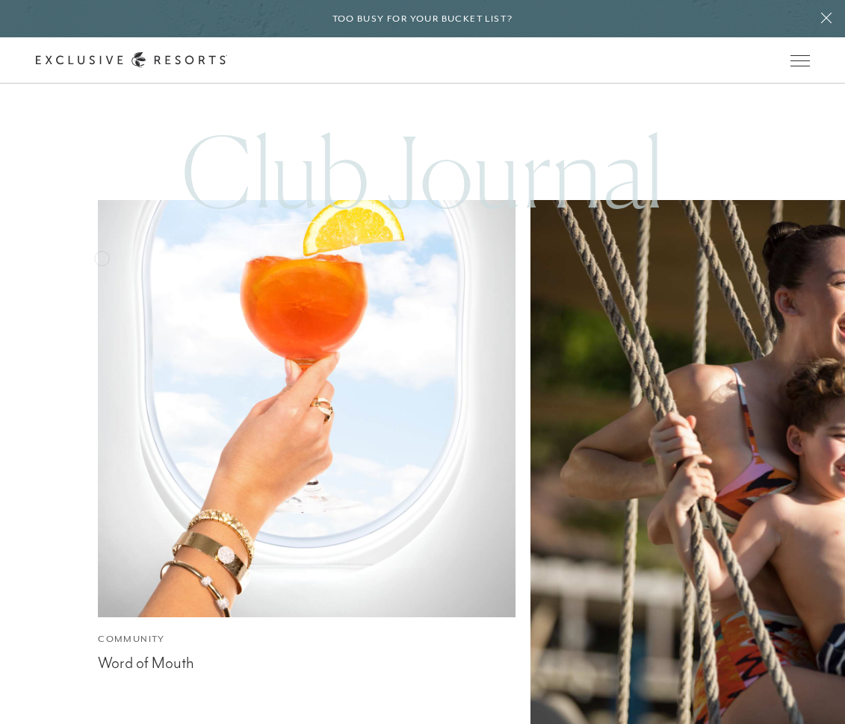
scroll to position [6148, 0]
